Goal: Information Seeking & Learning: Check status

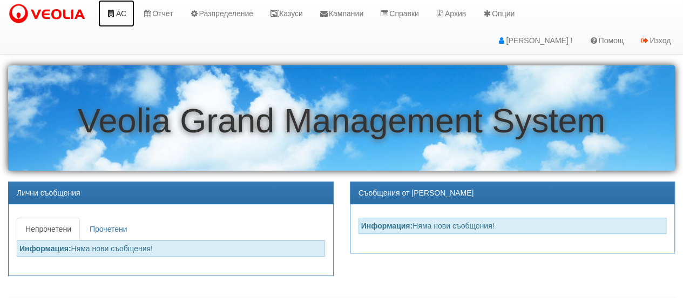
click at [120, 15] on link "АС" at bounding box center [116, 13] width 36 height 27
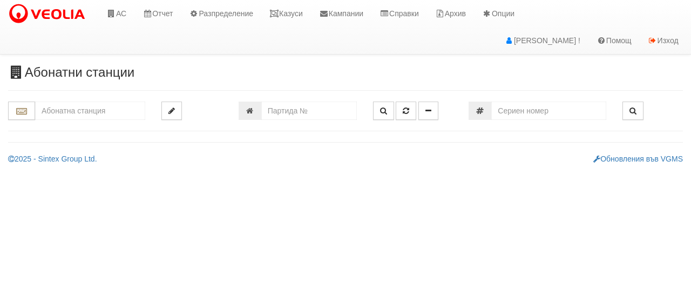
drag, startPoint x: 367, startPoint y: 186, endPoint x: 372, endPoint y: 199, distance: 13.7
click at [367, 172] on html "АС Отчет Настройки Период Глобални Параметри Сваляне Отчетни Карти Нулиране УДР" at bounding box center [345, 86] width 691 height 172
click at [55, 115] on input "text" at bounding box center [90, 110] width 110 height 18
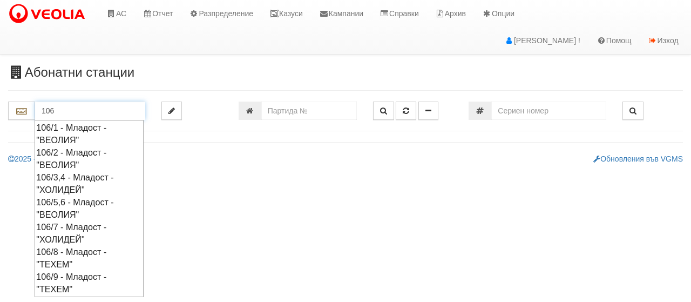
click at [64, 251] on div "106/8 - Младост - "ТЕХЕМ"" at bounding box center [89, 258] width 106 height 25
type input "106/8 - Младост - "ТЕХЕМ""
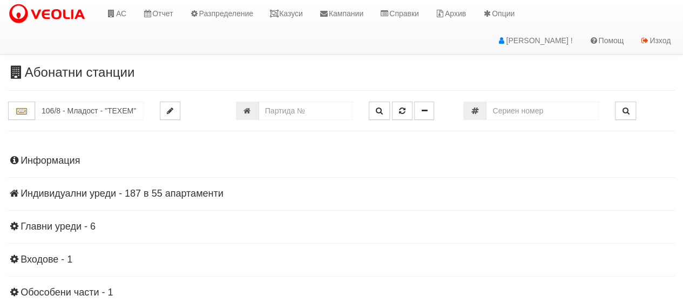
click at [165, 190] on h4 "Индивидуални уреди - 187 в 55 апартаменти" at bounding box center [341, 193] width 666 height 11
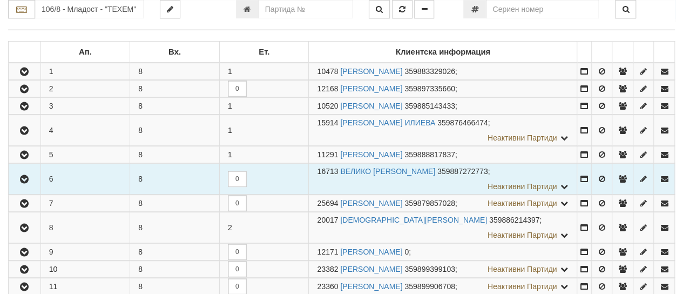
scroll to position [270, 0]
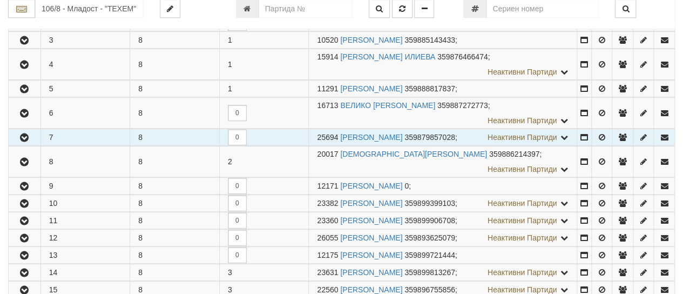
click at [21, 129] on button "button" at bounding box center [25, 137] width 32 height 16
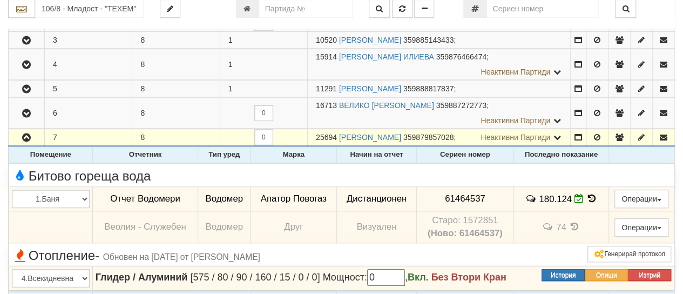
scroll to position [378, 0]
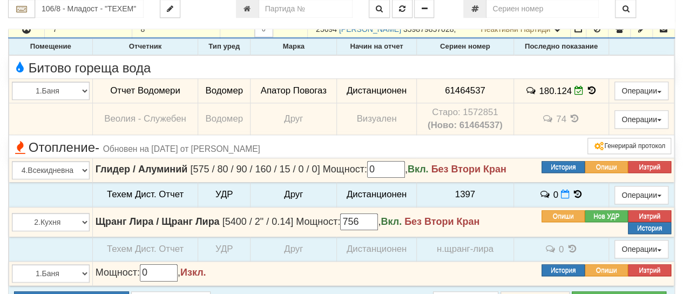
click at [589, 95] on icon at bounding box center [592, 90] width 12 height 9
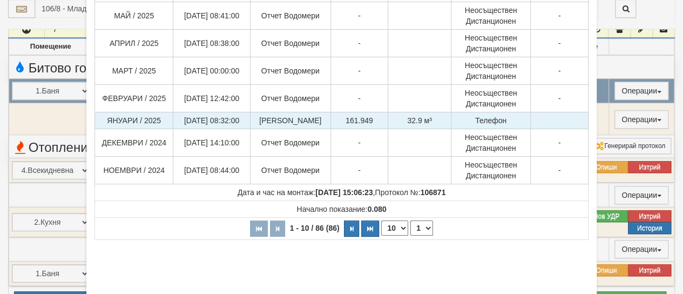
scroll to position [216, 0]
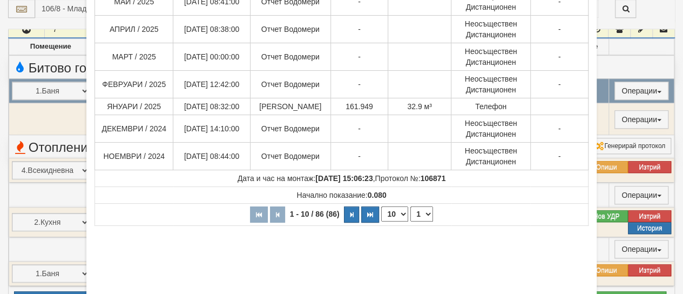
click at [397, 213] on select "10 20 30 40" at bounding box center [394, 213] width 27 height 15
select select "40"
click at [381, 221] on select "10 20 30 40" at bounding box center [394, 213] width 27 height 15
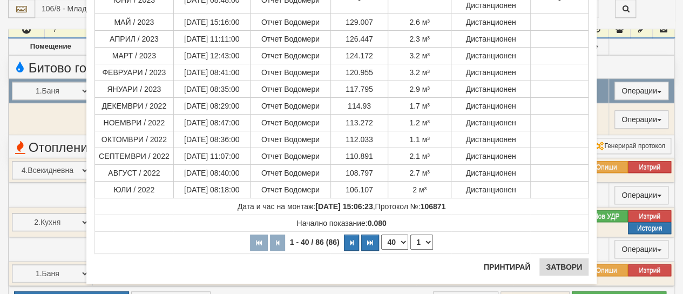
scroll to position [901, 0]
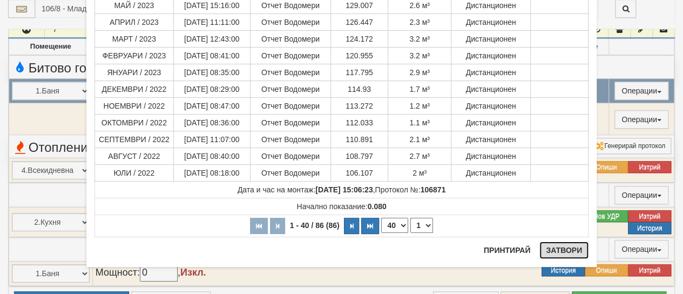
click at [557, 249] on button "Затвори" at bounding box center [563, 249] width 49 height 17
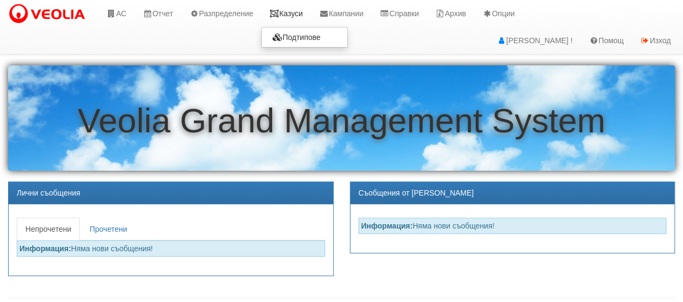
click at [297, 13] on link "Казуси" at bounding box center [286, 13] width 50 height 27
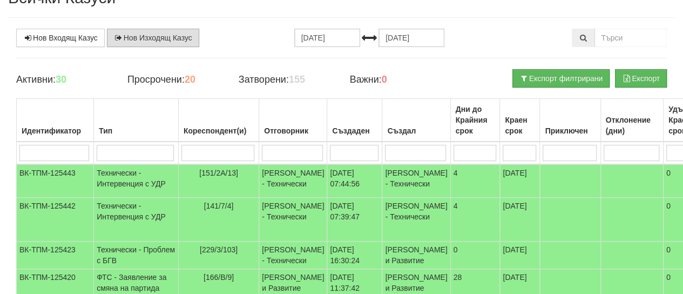
scroll to position [108, 0]
